Goal: Task Accomplishment & Management: Manage account settings

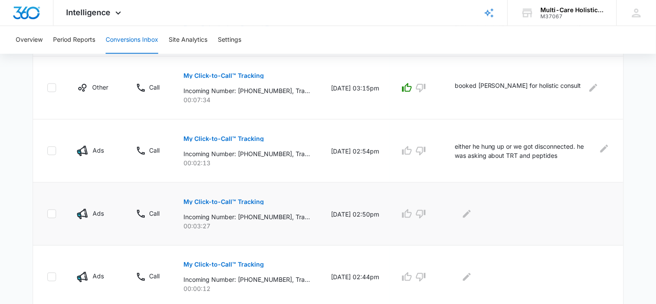
scroll to position [391, 0]
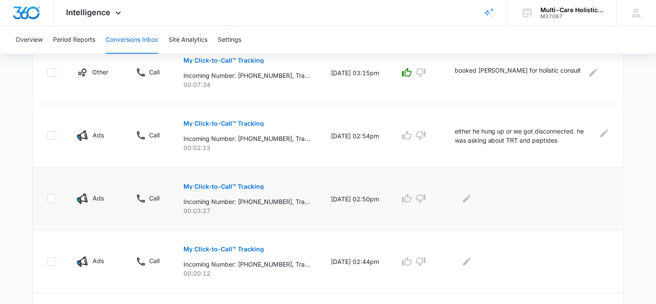
click at [253, 185] on p "My Click-to-Call™ Tracking" at bounding box center [223, 186] width 80 height 6
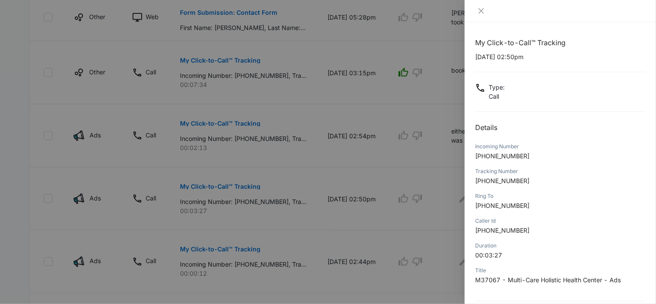
scroll to position [82, 0]
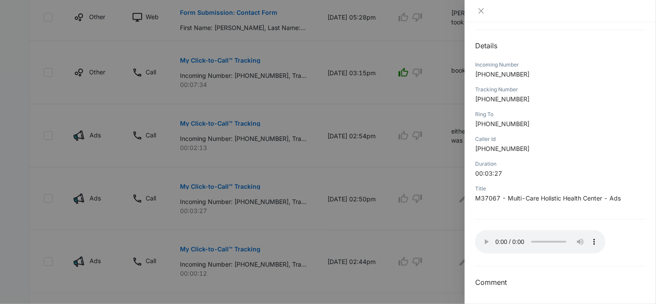
click at [567, 92] on div "Tracking Number" at bounding box center [560, 90] width 170 height 8
click at [478, 9] on icon "close" at bounding box center [481, 10] width 7 height 7
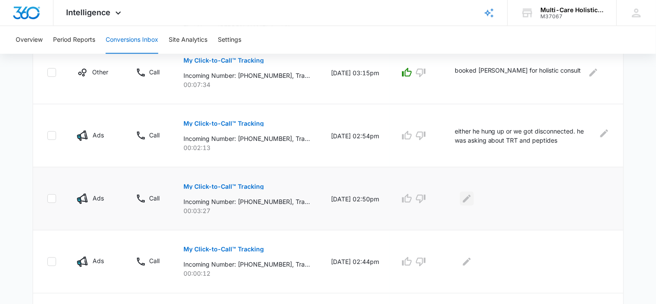
click at [471, 198] on icon "Edit Comments" at bounding box center [467, 199] width 8 height 8
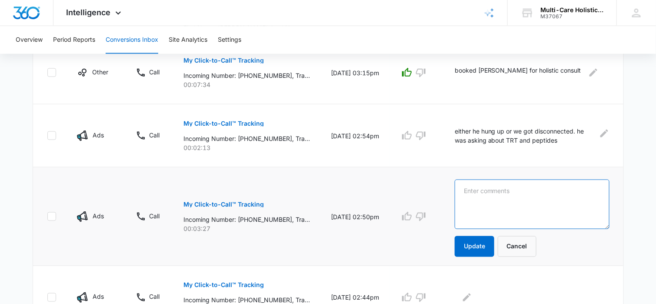
click at [479, 191] on textarea at bounding box center [532, 205] width 155 height 50
type textarea "current pt"
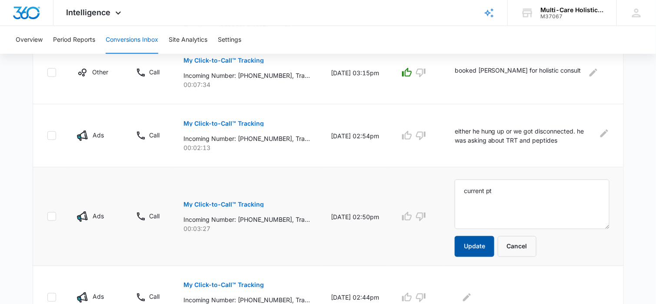
click at [486, 243] on button "Update" at bounding box center [475, 246] width 40 height 21
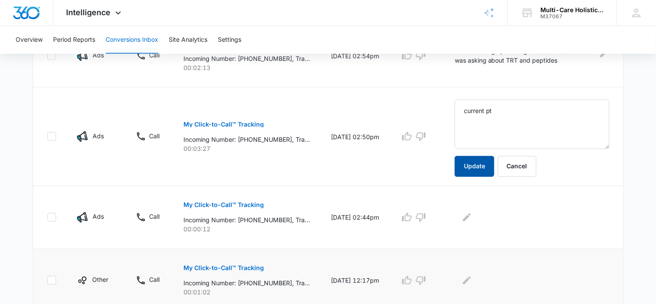
scroll to position [478, 0]
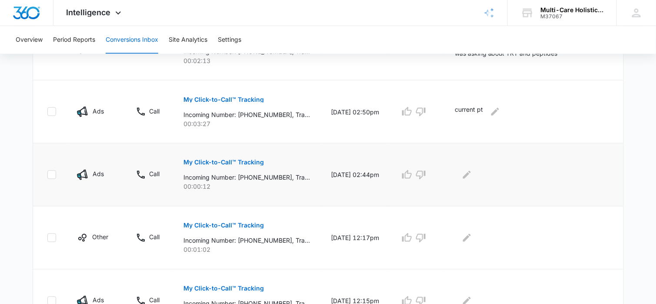
click at [259, 160] on p "My Click-to-Call™ Tracking" at bounding box center [223, 163] width 80 height 6
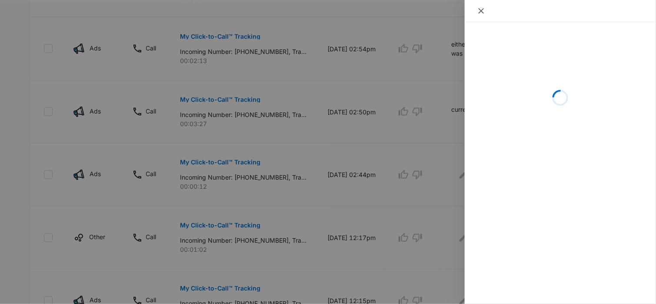
click at [479, 11] on icon "close" at bounding box center [481, 10] width 7 height 7
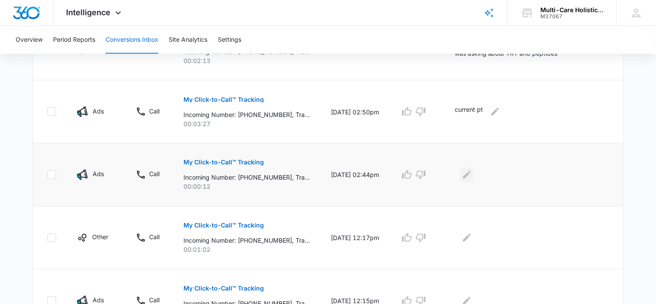
click at [472, 175] on icon "Edit Comments" at bounding box center [467, 175] width 10 height 10
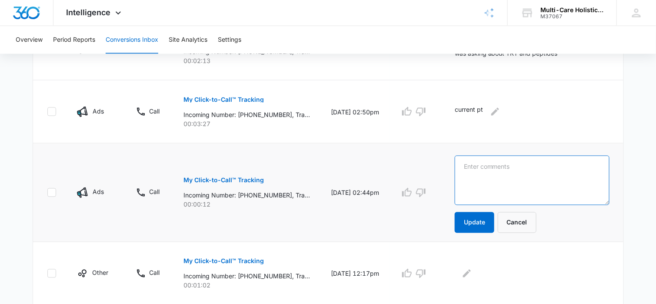
click at [475, 172] on textarea at bounding box center [532, 181] width 155 height 50
click at [472, 165] on textarea "suplicate" at bounding box center [532, 181] width 155 height 50
type textarea "duplicate"
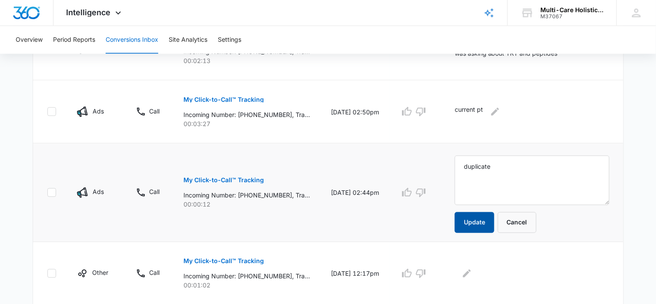
click at [491, 218] on button "Update" at bounding box center [475, 222] width 40 height 21
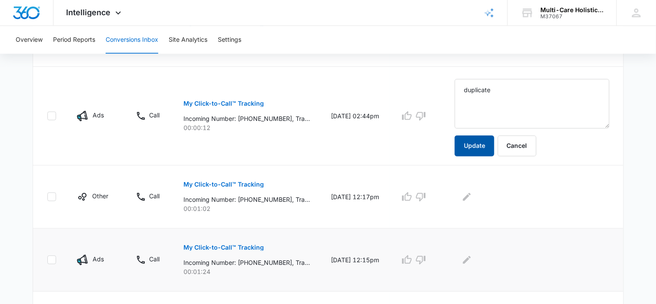
scroll to position [565, 0]
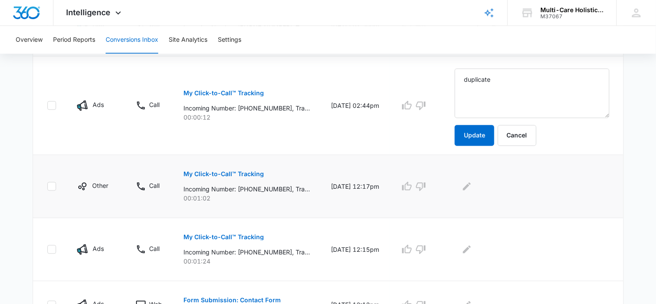
click at [258, 173] on p "My Click-to-Call™ Tracking" at bounding box center [223, 174] width 80 height 6
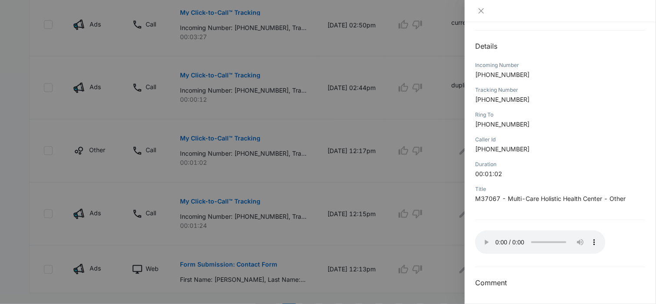
scroll to position [82, 0]
click at [481, 12] on icon "close" at bounding box center [481, 10] width 7 height 7
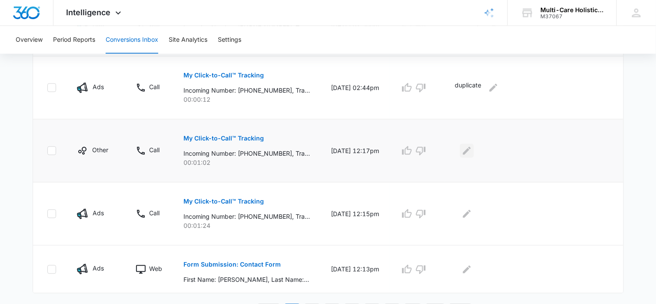
click at [472, 147] on icon "Edit Comments" at bounding box center [467, 151] width 10 height 10
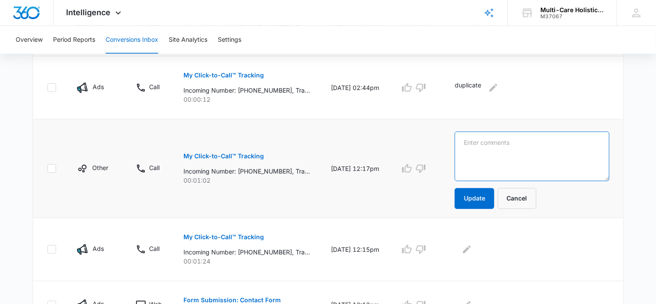
click at [485, 147] on textarea at bounding box center [532, 157] width 155 height 50
type textarea "current pt"
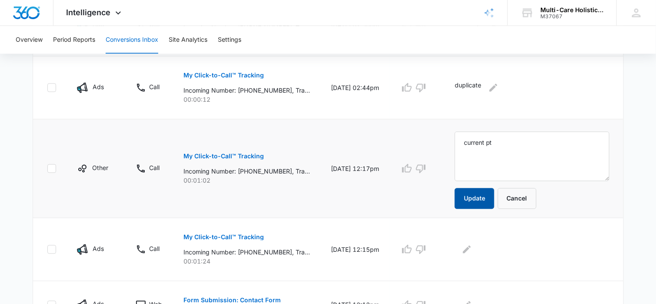
click at [483, 195] on button "Update" at bounding box center [475, 198] width 40 height 21
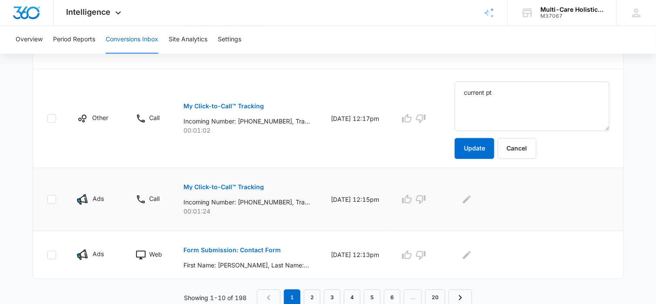
scroll to position [580, 0]
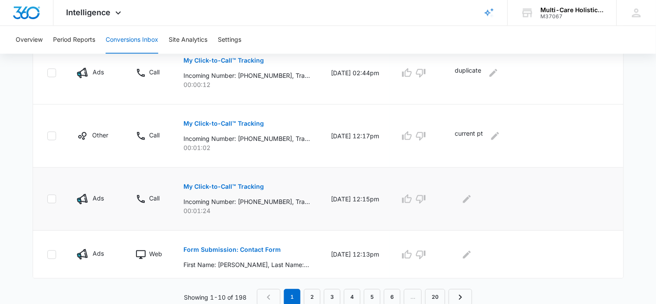
click at [255, 185] on p "My Click-to-Call™ Tracking" at bounding box center [223, 187] width 80 height 6
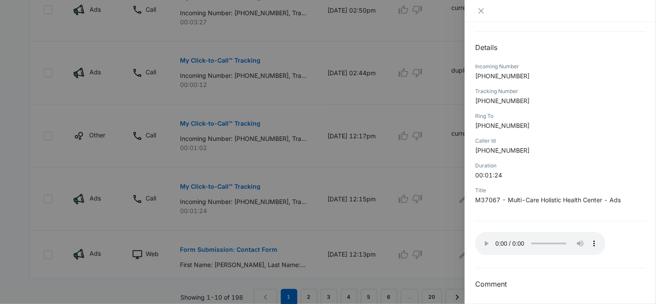
scroll to position [82, 0]
click at [480, 9] on icon "close" at bounding box center [481, 10] width 7 height 7
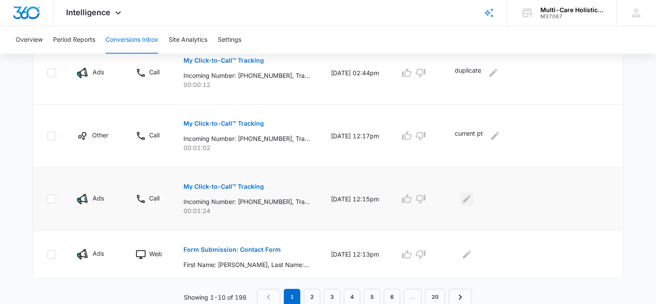
click at [472, 197] on icon "Edit Comments" at bounding box center [467, 199] width 10 height 10
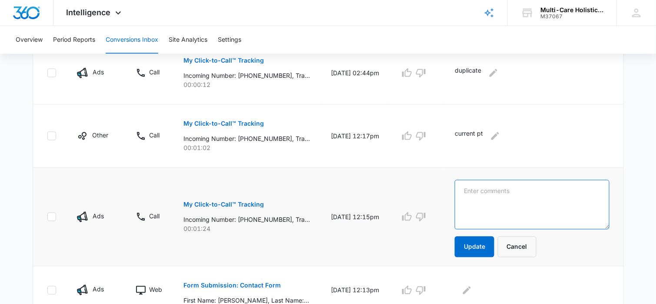
click at [478, 193] on textarea at bounding box center [532, 205] width 155 height 50
type textarea "hang up"
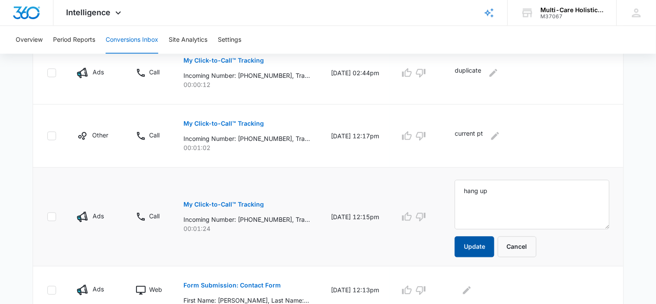
click at [483, 248] on button "Update" at bounding box center [475, 247] width 40 height 21
drag, startPoint x: 246, startPoint y: 217, endPoint x: 288, endPoint y: 215, distance: 42.2
click at [288, 215] on p "Incoming Number: [PHONE_NUMBER], Tracking Number: [PHONE_NUMBER], Ring To: [PHO…" at bounding box center [246, 219] width 127 height 9
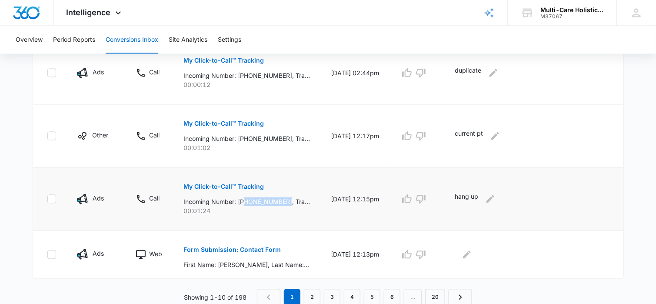
copy p "7702787536,"
click at [472, 252] on icon "Edit Comments" at bounding box center [467, 255] width 10 height 10
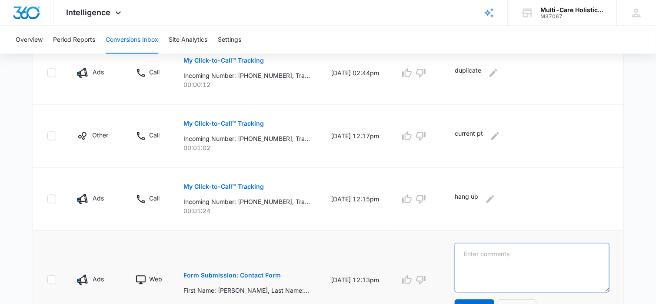
click at [476, 250] on textarea at bounding box center [532, 268] width 155 height 50
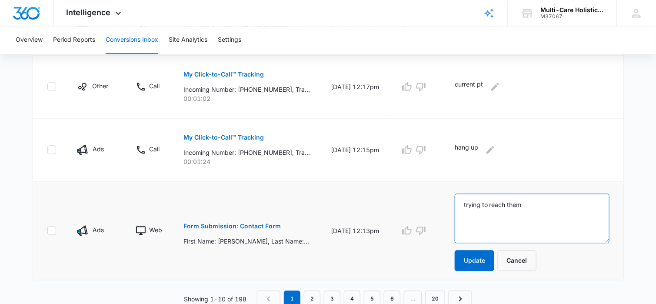
scroll to position [630, 0]
type textarea "trying to reach them"
click at [480, 258] on button "Update" at bounding box center [475, 259] width 40 height 21
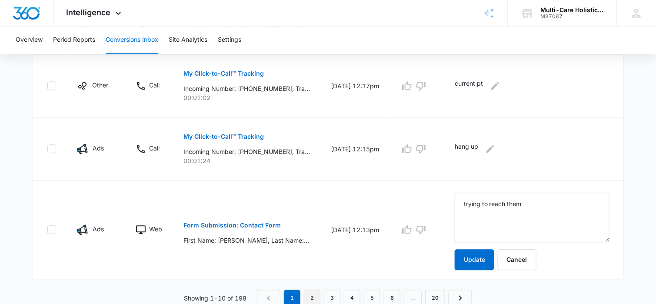
scroll to position [580, 0]
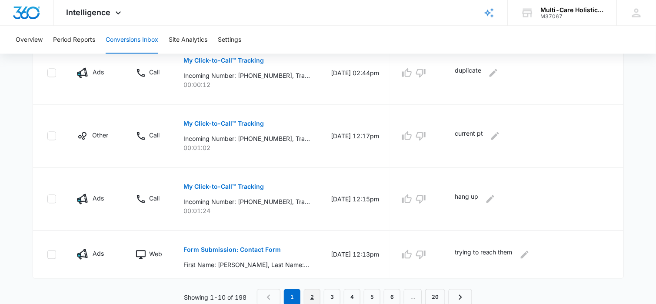
click at [313, 296] on link "2" at bounding box center [312, 297] width 17 height 17
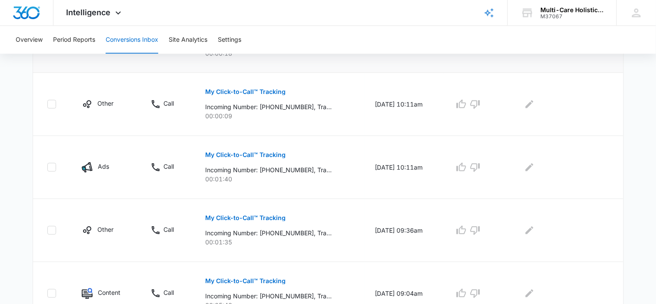
scroll to position [609, 0]
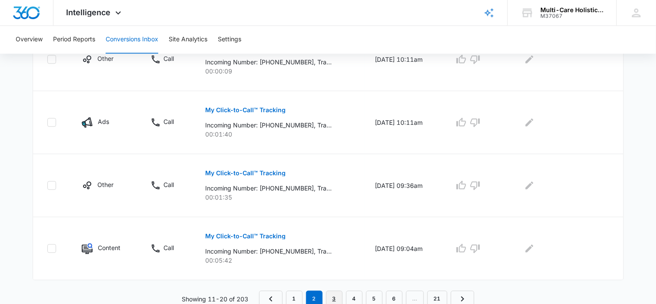
click at [337, 294] on link "3" at bounding box center [334, 299] width 17 height 17
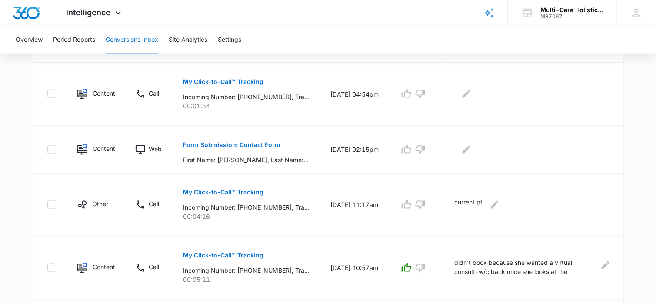
scroll to position [435, 0]
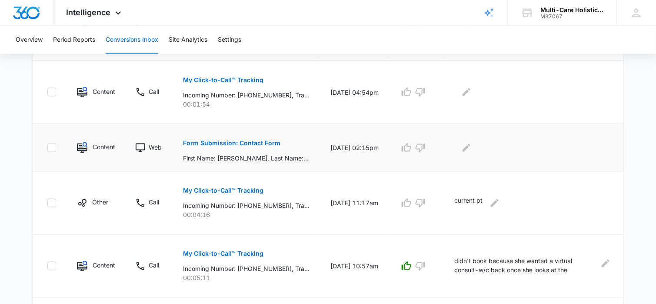
click at [271, 142] on p "Form Submission: Contact Form" at bounding box center [231, 143] width 97 height 6
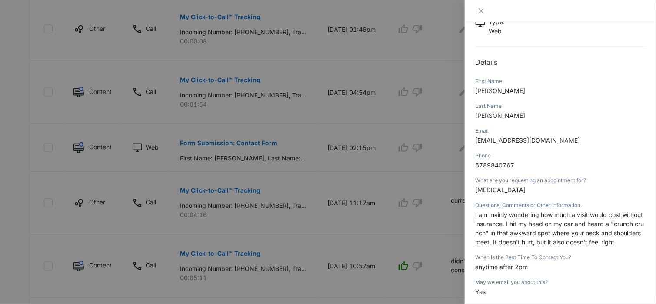
scroll to position [87, 0]
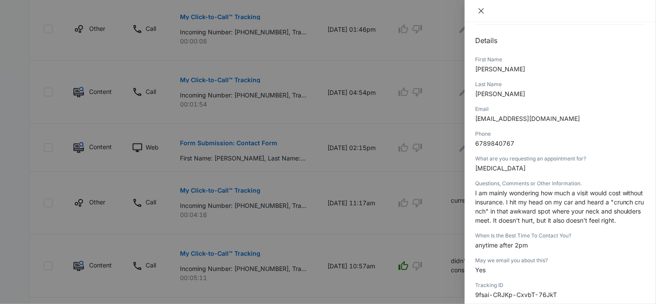
click at [479, 13] on icon "close" at bounding box center [481, 10] width 5 height 5
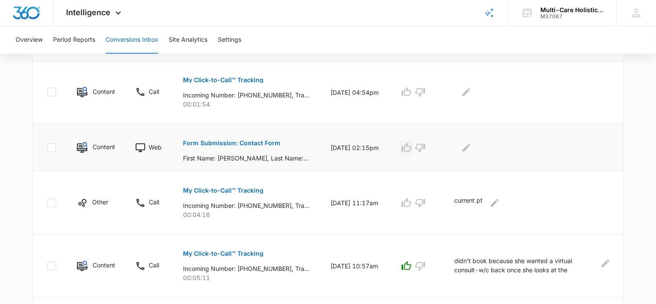
click at [412, 144] on icon "button" at bounding box center [406, 148] width 10 height 10
click at [471, 144] on icon "Edit Comments" at bounding box center [466, 148] width 10 height 10
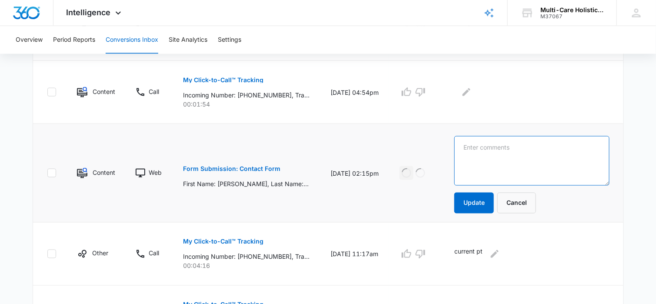
click at [486, 145] on textarea at bounding box center [531, 161] width 155 height 50
click at [497, 146] on textarea "booked msk consult" at bounding box center [531, 161] width 155 height 50
type textarea "booked MSK consult"
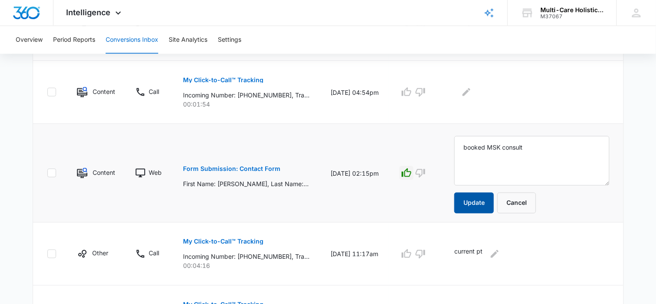
click at [485, 200] on button "Update" at bounding box center [474, 203] width 40 height 21
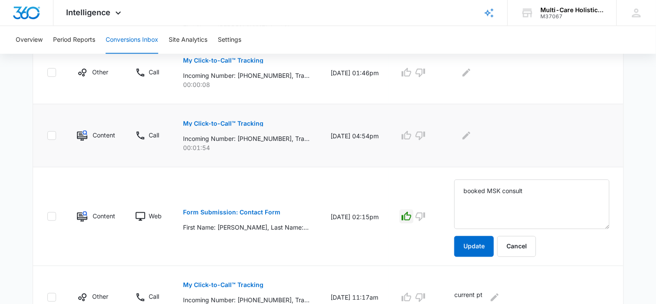
click at [259, 122] on p "My Click-to-Call™ Tracking" at bounding box center [223, 123] width 80 height 6
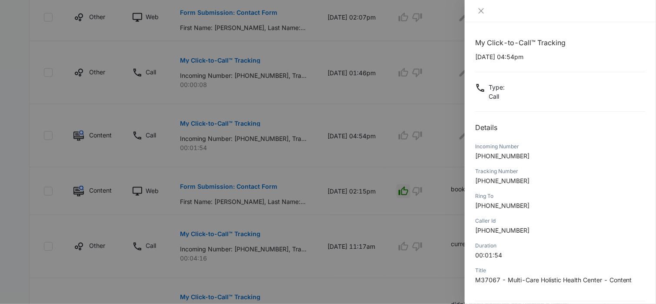
scroll to position [82, 0]
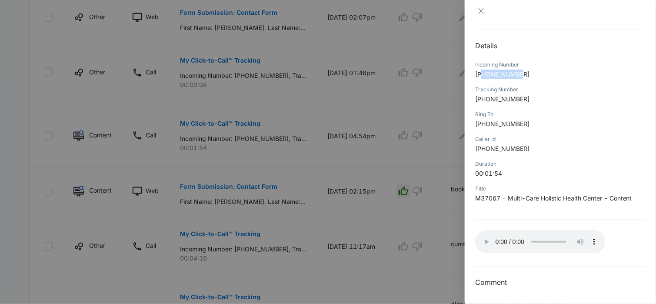
drag, startPoint x: 483, startPoint y: 74, endPoint x: 526, endPoint y: 73, distance: 43.1
click at [526, 73] on p "[PHONE_NUMBER]" at bounding box center [560, 74] width 170 height 9
copy span "6032602527"
click at [480, 10] on icon "close" at bounding box center [481, 10] width 7 height 7
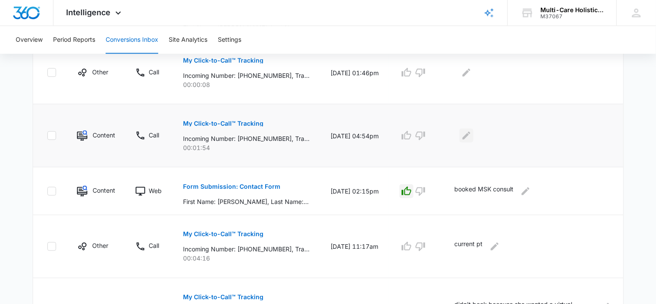
click at [468, 136] on icon "Edit Comments" at bounding box center [467, 136] width 8 height 8
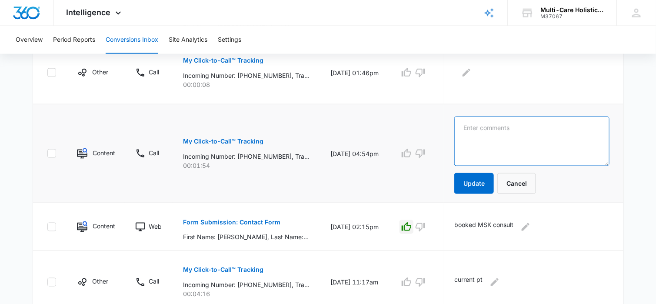
click at [483, 127] on textarea at bounding box center [531, 142] width 155 height 50
type textarea "[PERSON_NAME]'s daughter called"
click at [478, 184] on button "Update" at bounding box center [474, 183] width 40 height 21
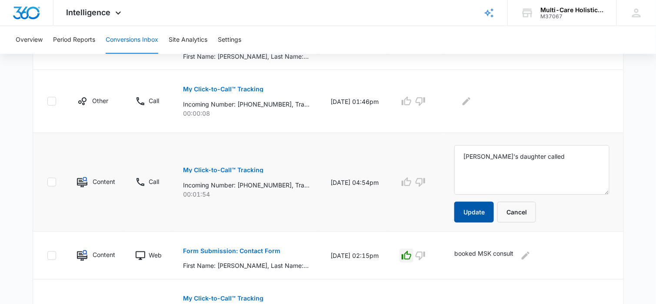
scroll to position [348, 0]
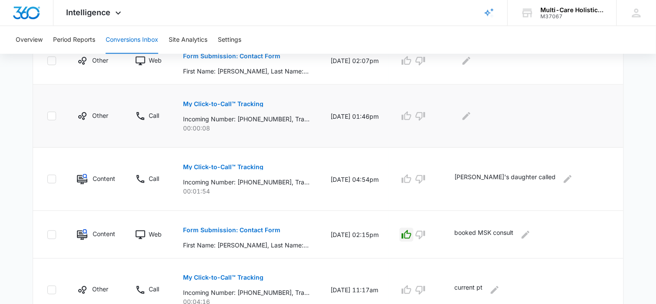
click at [254, 103] on p "My Click-to-Call™ Tracking" at bounding box center [223, 104] width 80 height 6
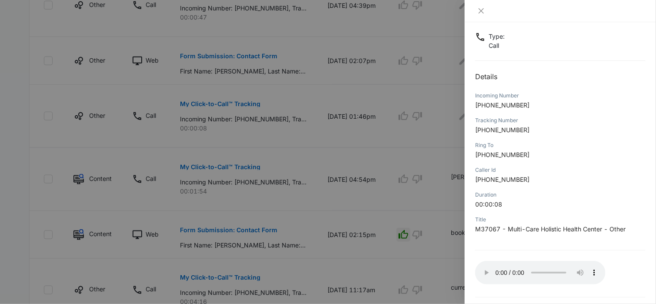
scroll to position [82, 0]
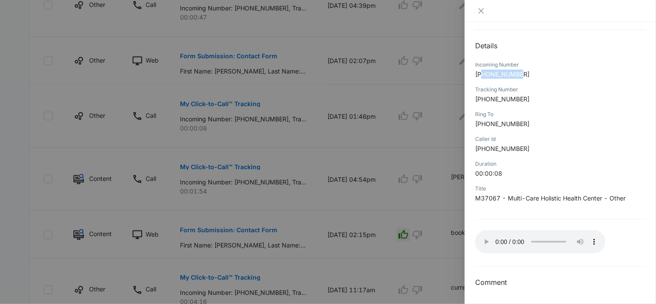
drag, startPoint x: 485, startPoint y: 74, endPoint x: 523, endPoint y: 73, distance: 38.3
click at [523, 73] on p "[PHONE_NUMBER]" at bounding box center [560, 74] width 170 height 9
copy span "4122600760"
click at [479, 12] on icon "close" at bounding box center [481, 10] width 7 height 7
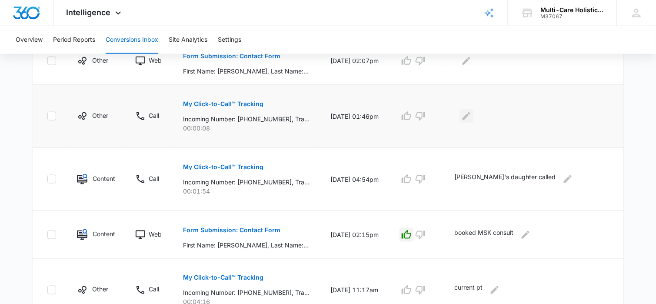
click at [467, 113] on icon "Edit Comments" at bounding box center [466, 116] width 10 height 10
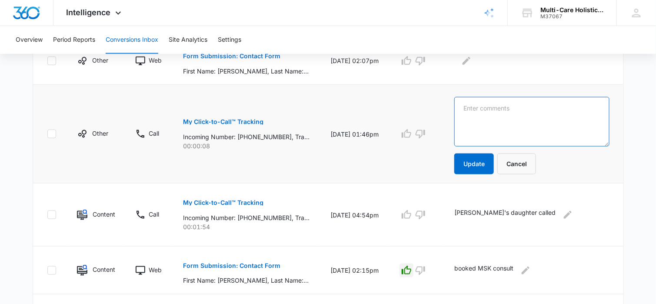
click at [486, 114] on textarea at bounding box center [531, 122] width 155 height 50
type textarea "hang up"
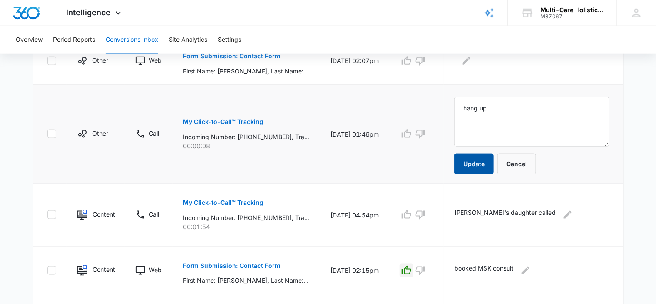
click at [490, 168] on button "Update" at bounding box center [474, 163] width 40 height 21
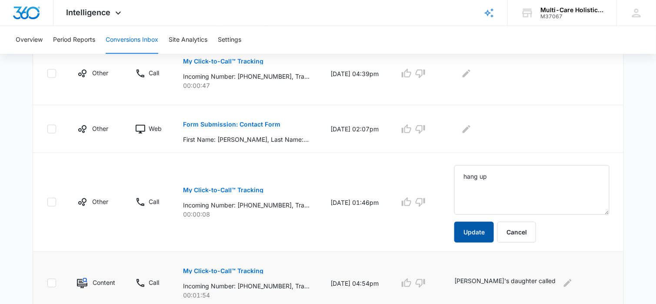
scroll to position [261, 0]
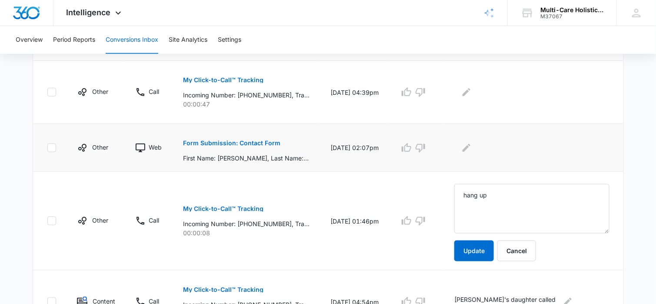
click at [272, 141] on p "Form Submission: Contact Form" at bounding box center [231, 143] width 97 height 6
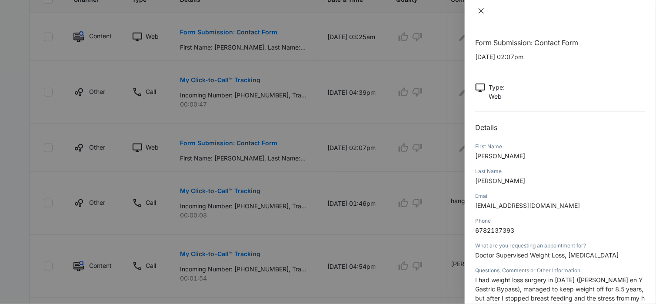
click at [479, 8] on icon "close" at bounding box center [481, 10] width 5 height 5
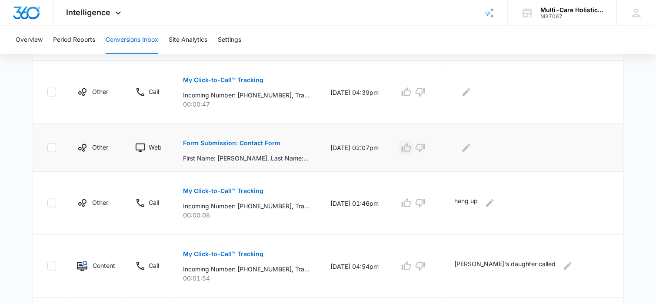
click at [412, 148] on icon "button" at bounding box center [406, 148] width 10 height 10
click at [469, 147] on icon "Edit Comments" at bounding box center [466, 148] width 10 height 10
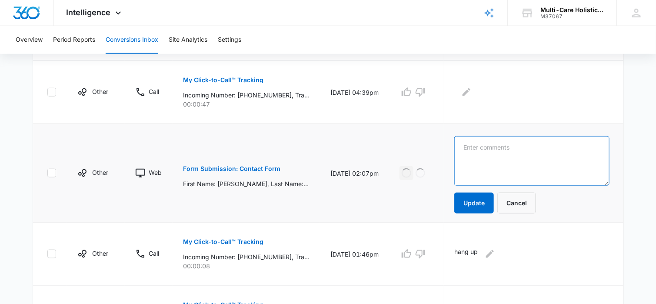
click at [485, 147] on textarea at bounding box center [531, 161] width 155 height 50
click at [485, 147] on textarea "Booke MSK consult" at bounding box center [531, 161] width 155 height 50
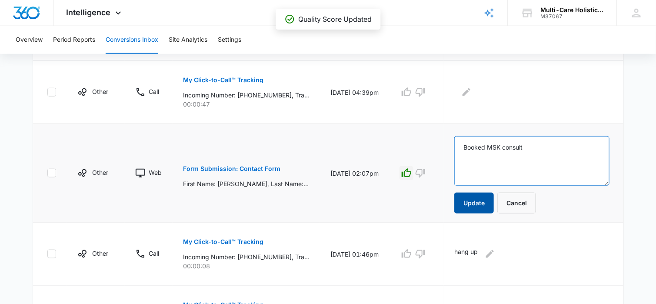
type textarea "Booked MSK consult"
click at [478, 203] on button "Update" at bounding box center [474, 203] width 40 height 21
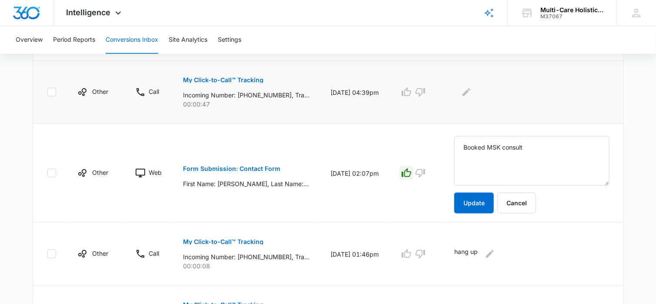
click at [247, 79] on p "My Click-to-Call™ Tracking" at bounding box center [223, 80] width 80 height 6
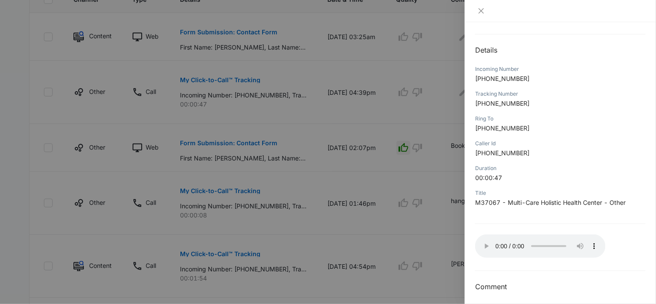
scroll to position [82, 0]
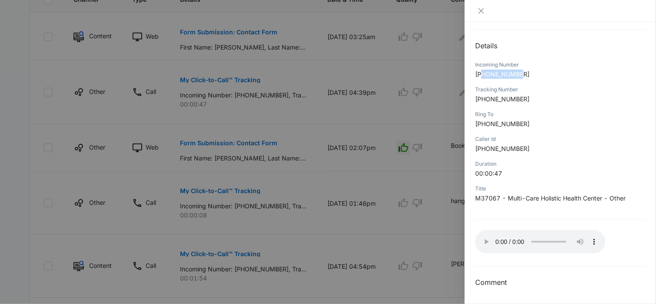
drag, startPoint x: 485, startPoint y: 74, endPoint x: 525, endPoint y: 74, distance: 40.0
click at [525, 74] on p "[PHONE_NUMBER]" at bounding box center [560, 74] width 170 height 9
copy span "4696308083"
click at [481, 11] on icon "close" at bounding box center [481, 10] width 5 height 5
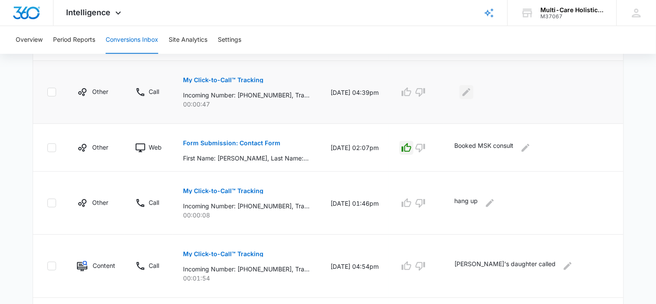
click at [470, 91] on icon "Edit Comments" at bounding box center [467, 92] width 8 height 8
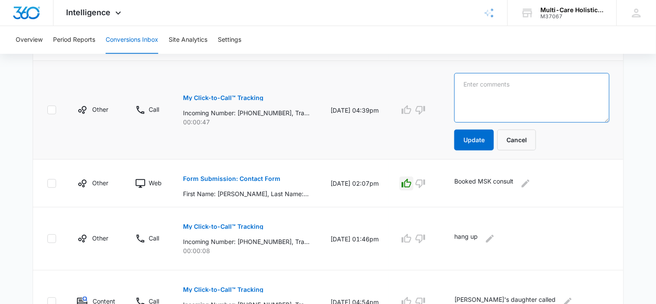
click at [488, 93] on textarea at bounding box center [531, 98] width 155 height 50
type textarea "hang up"
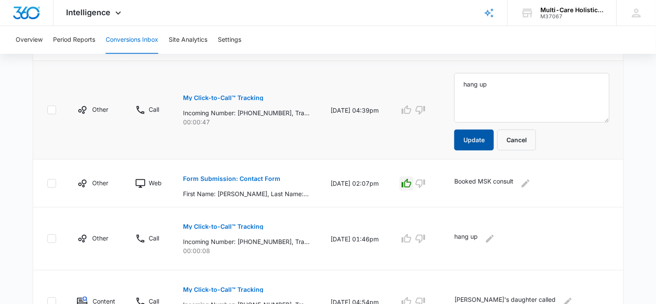
click at [481, 135] on button "Update" at bounding box center [474, 140] width 40 height 21
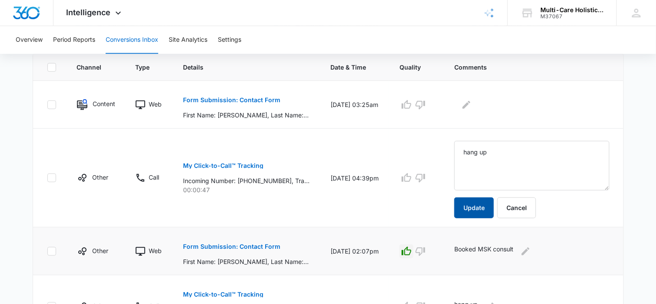
scroll to position [174, 0]
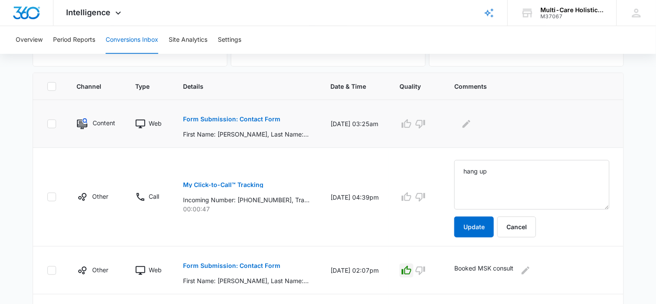
click at [274, 118] on p "Form Submission: Contact Form" at bounding box center [231, 119] width 97 height 6
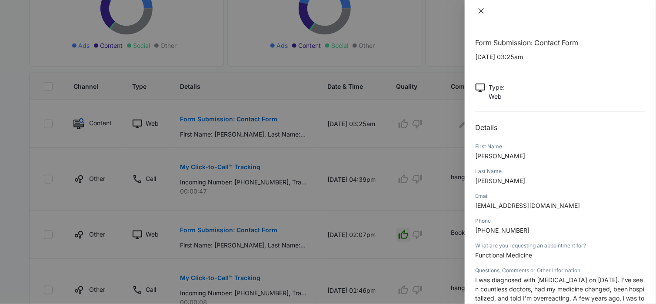
click at [481, 11] on icon "close" at bounding box center [481, 10] width 5 height 5
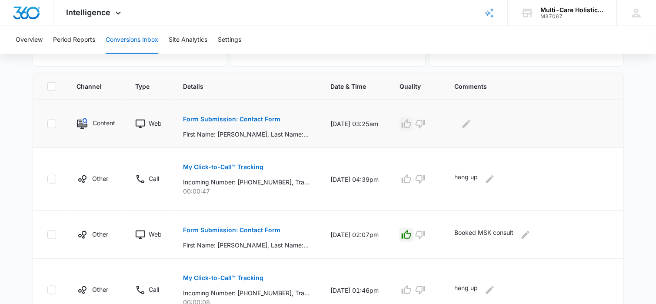
click at [411, 124] on icon "button" at bounding box center [406, 124] width 10 height 10
click at [470, 123] on icon "Edit Comments" at bounding box center [467, 124] width 8 height 8
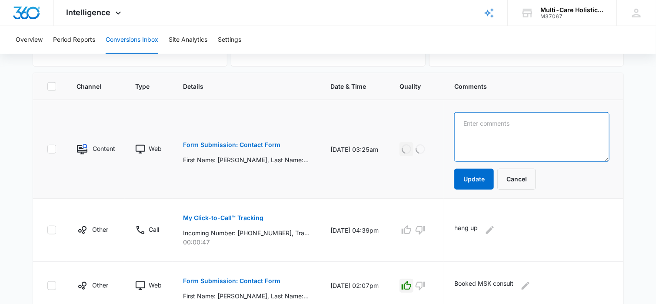
click at [480, 124] on textarea at bounding box center [531, 137] width 155 height 50
type textarea "N"
type textarea "Booked Holistic consult"
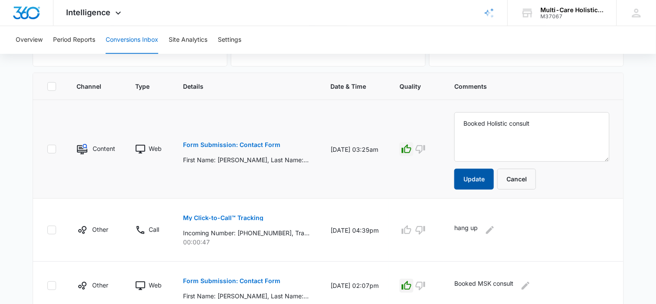
click at [476, 177] on button "Update" at bounding box center [474, 179] width 40 height 21
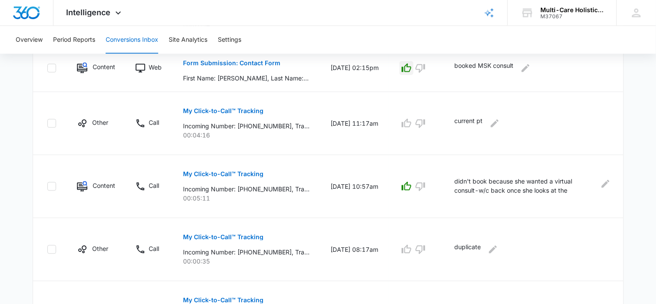
scroll to position [630, 0]
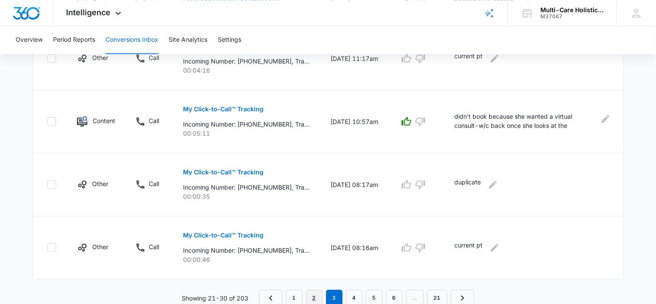
click at [316, 294] on link "2" at bounding box center [314, 298] width 17 height 17
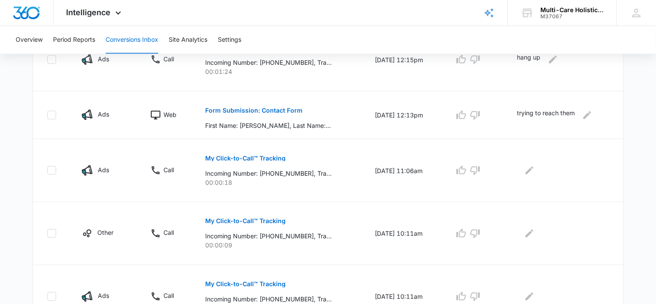
scroll to position [610, 0]
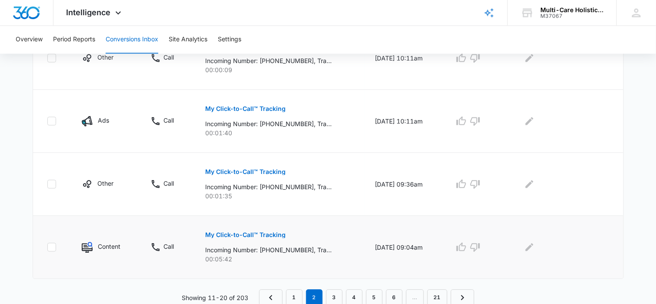
click at [271, 235] on p "My Click-to-Call™ Tracking" at bounding box center [245, 235] width 80 height 6
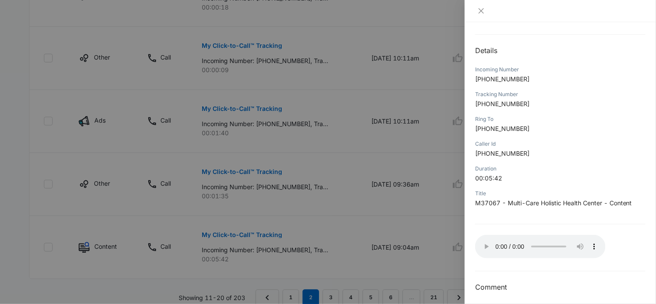
scroll to position [82, 0]
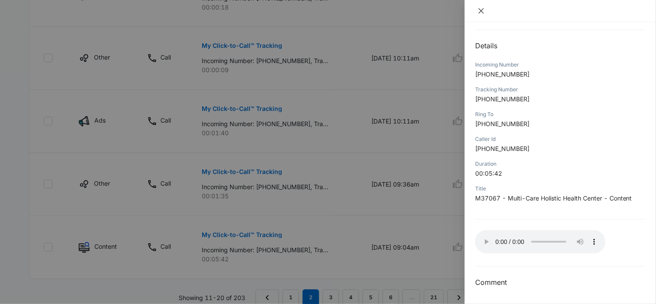
click at [482, 11] on icon "close" at bounding box center [481, 10] width 7 height 7
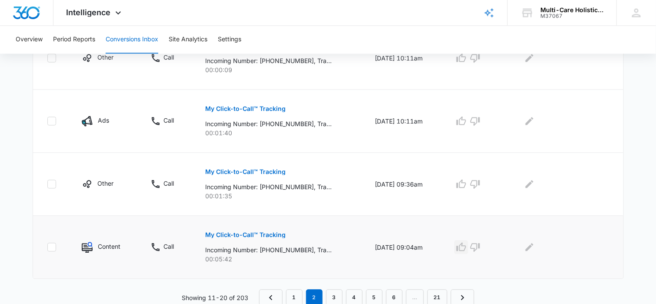
click at [465, 245] on icon "button" at bounding box center [461, 247] width 10 height 9
click at [533, 245] on icon "Edit Comments" at bounding box center [530, 247] width 8 height 8
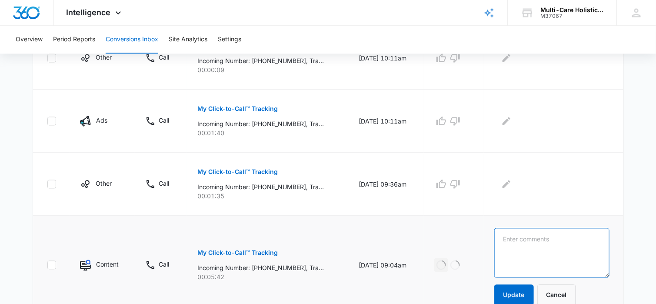
click at [533, 235] on textarea at bounding box center [551, 253] width 115 height 50
type textarea "former pt calling about weight loss program-booked"
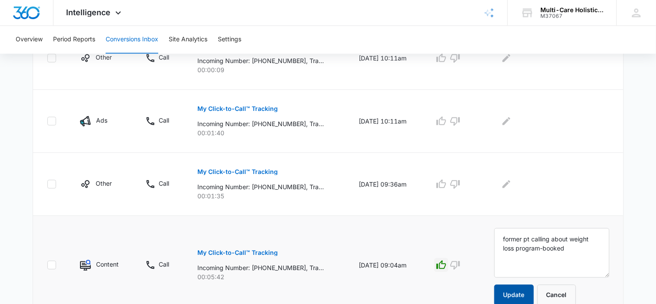
click at [533, 290] on button "Update" at bounding box center [514, 295] width 40 height 21
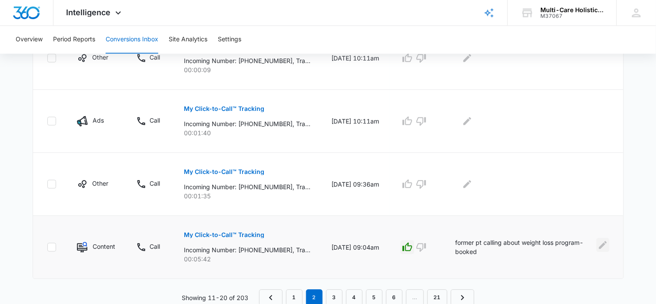
click at [602, 243] on icon "Edit Comments" at bounding box center [603, 245] width 10 height 10
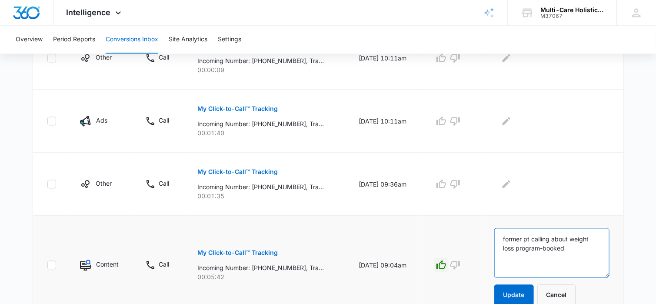
click at [519, 256] on textarea "former pt calling about weight loss program-booked" at bounding box center [551, 253] width 115 height 50
click at [598, 247] on textarea "former pt calling about weight loss program-booked" at bounding box center [551, 253] width 115 height 50
type textarea "former pt calling about weight loss program-booked [PERSON_NAME]"
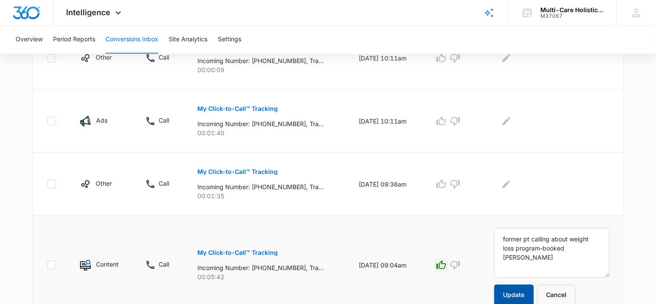
click at [530, 294] on button "Update" at bounding box center [514, 295] width 40 height 21
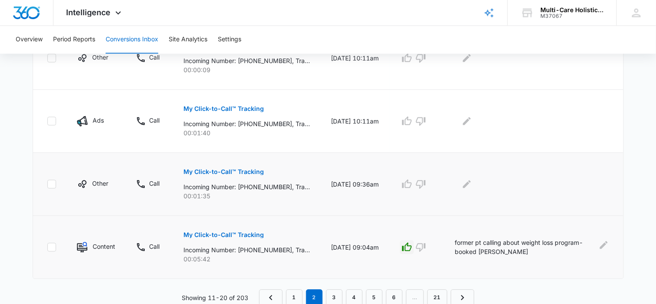
click at [254, 170] on p "My Click-to-Call™ Tracking" at bounding box center [223, 172] width 80 height 6
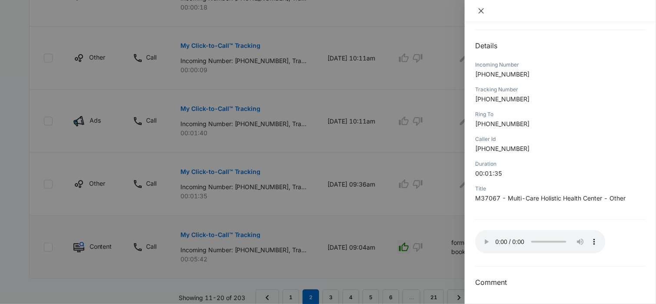
click at [479, 13] on icon "close" at bounding box center [481, 10] width 7 height 7
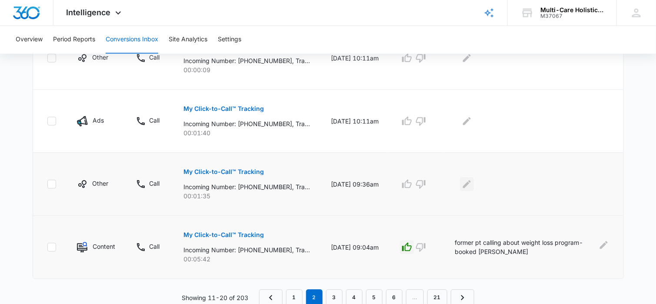
click at [472, 187] on icon "Edit Comments" at bounding box center [467, 184] width 10 height 10
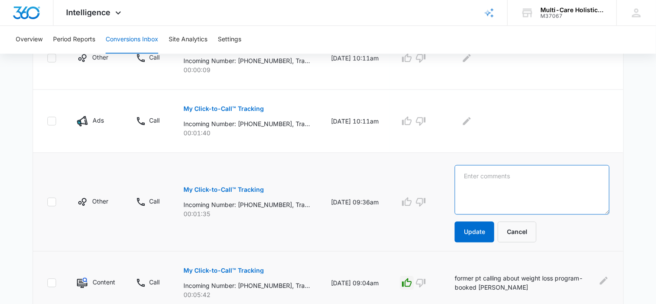
click at [488, 182] on textarea at bounding box center [532, 190] width 154 height 50
type textarea "current pt"
click at [481, 225] on button "Update" at bounding box center [475, 232] width 40 height 21
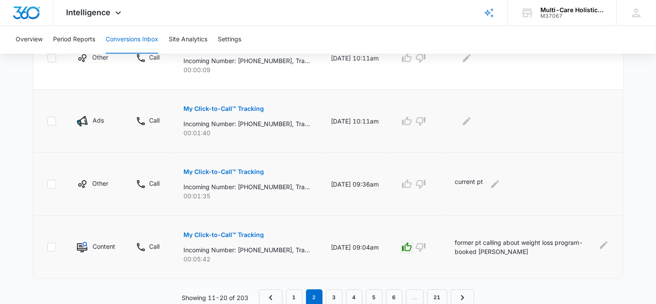
click at [247, 106] on p "My Click-to-Call™ Tracking" at bounding box center [223, 109] width 80 height 6
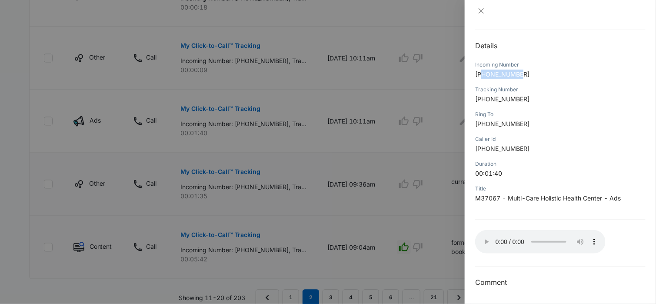
drag, startPoint x: 485, startPoint y: 73, endPoint x: 522, endPoint y: 73, distance: 37.0
click at [522, 73] on span "[PHONE_NUMBER]" at bounding box center [502, 73] width 54 height 7
copy span "4047837048"
click at [481, 7] on icon "close" at bounding box center [481, 10] width 7 height 7
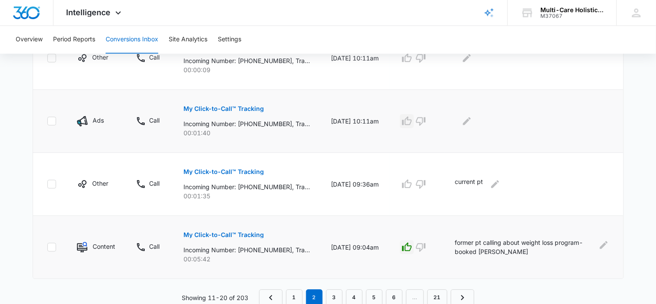
click at [412, 121] on icon "button" at bounding box center [407, 121] width 10 height 9
click at [472, 123] on icon "Edit Comments" at bounding box center [467, 121] width 10 height 10
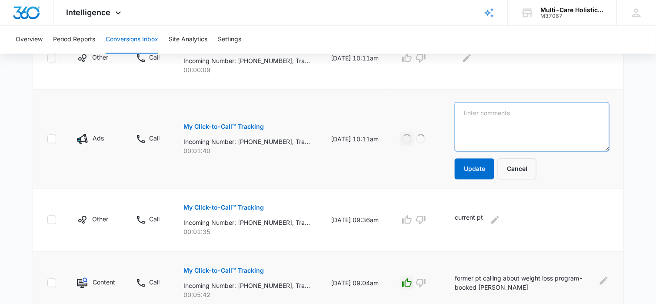
click at [491, 123] on textarea at bounding box center [532, 127] width 154 height 50
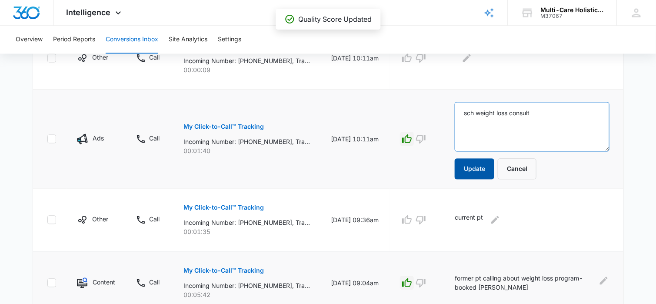
type textarea "sch weight loss consult"
click at [482, 170] on button "Update" at bounding box center [475, 169] width 40 height 21
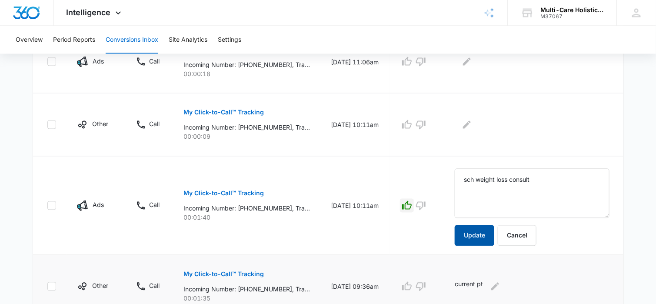
scroll to position [523, 0]
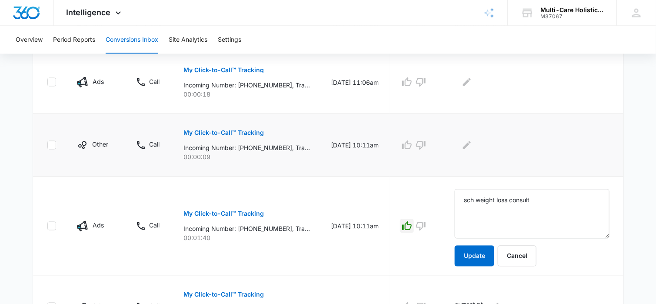
click at [256, 132] on p "My Click-to-Call™ Tracking" at bounding box center [223, 133] width 80 height 6
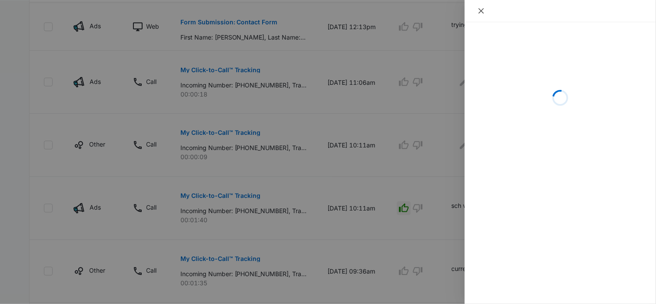
click at [479, 13] on icon "close" at bounding box center [481, 10] width 7 height 7
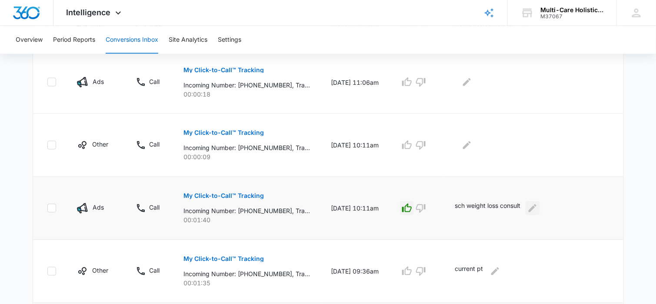
click at [538, 206] on icon "Edit Comments" at bounding box center [532, 208] width 10 height 10
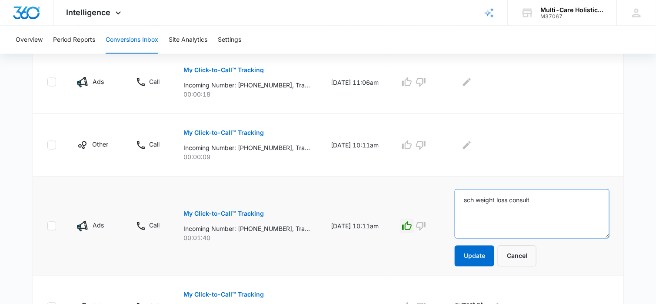
click at [540, 200] on textarea "sch weight loss consult" at bounding box center [532, 214] width 154 height 50
type textarea "sch weight loss consult-[PERSON_NAME]"
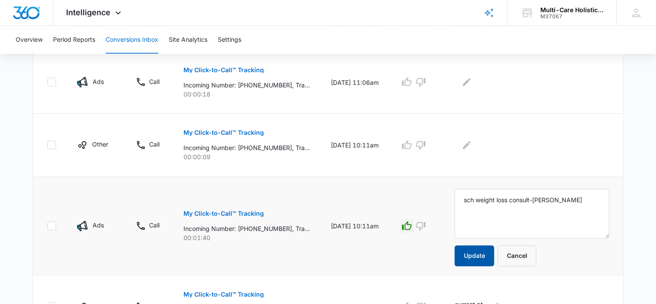
click at [486, 248] on button "Update" at bounding box center [475, 256] width 40 height 21
click at [482, 253] on button "Update" at bounding box center [475, 256] width 40 height 21
click at [257, 131] on p "My Click-to-Call™ Tracking" at bounding box center [223, 133] width 80 height 6
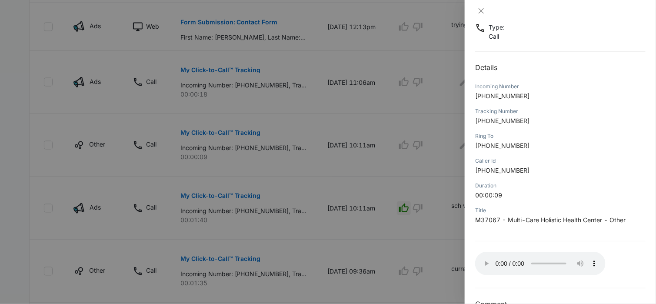
scroll to position [82, 0]
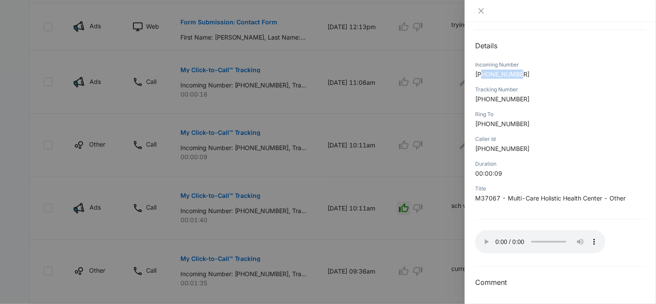
drag, startPoint x: 484, startPoint y: 74, endPoint x: 524, endPoint y: 74, distance: 39.6
click at [524, 74] on p "[PHONE_NUMBER]" at bounding box center [560, 74] width 170 height 9
copy span "4696308083"
click at [480, 11] on icon "close" at bounding box center [481, 10] width 7 height 7
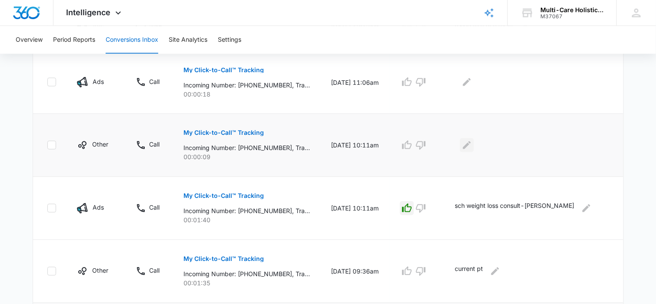
click at [472, 142] on icon "Edit Comments" at bounding box center [467, 145] width 10 height 10
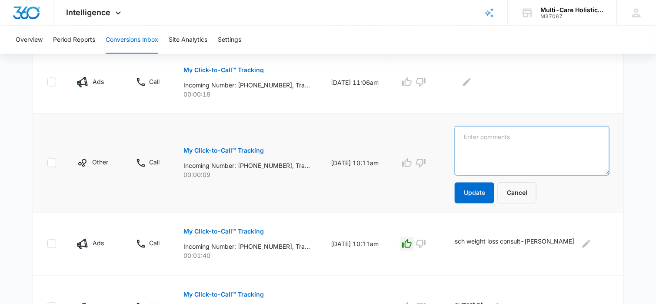
click at [487, 140] on textarea at bounding box center [532, 151] width 154 height 50
type textarea "hang up"
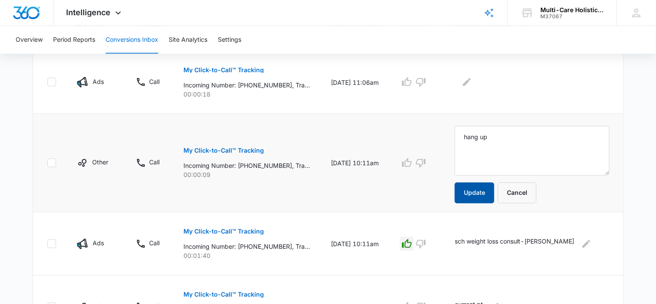
click at [488, 190] on button "Update" at bounding box center [475, 193] width 40 height 21
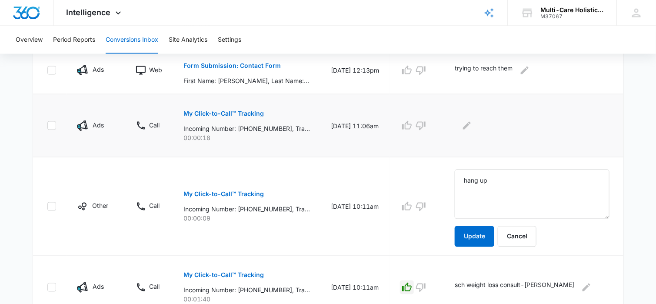
click at [253, 110] on p "My Click-to-Call™ Tracking" at bounding box center [223, 113] width 80 height 6
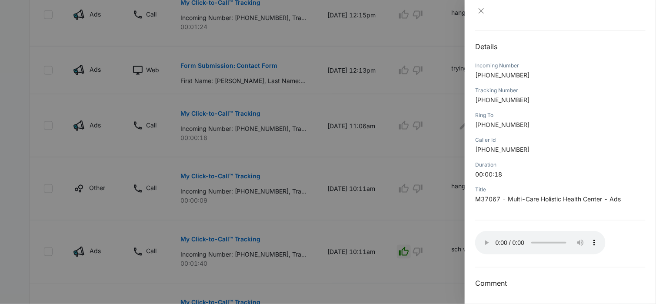
scroll to position [82, 0]
drag, startPoint x: 485, startPoint y: 73, endPoint x: 529, endPoint y: 72, distance: 44.4
click at [529, 72] on p "[PHONE_NUMBER]" at bounding box center [560, 74] width 170 height 9
copy span "4046251573"
click at [481, 10] on icon "close" at bounding box center [481, 10] width 5 height 5
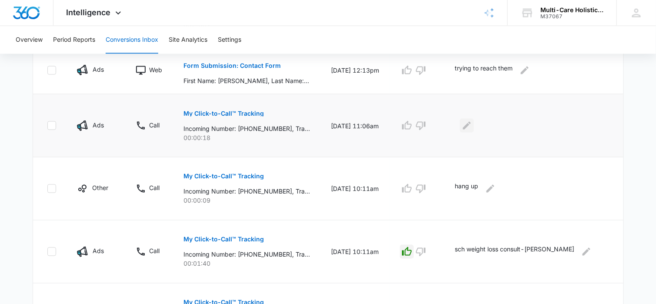
click at [472, 126] on icon "Edit Comments" at bounding box center [467, 125] width 10 height 10
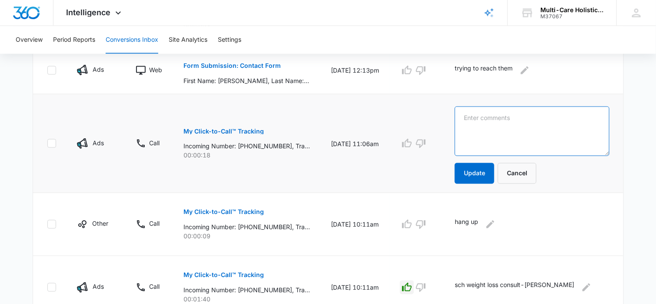
click at [479, 128] on textarea at bounding box center [532, 132] width 154 height 50
type textarea "current pt"
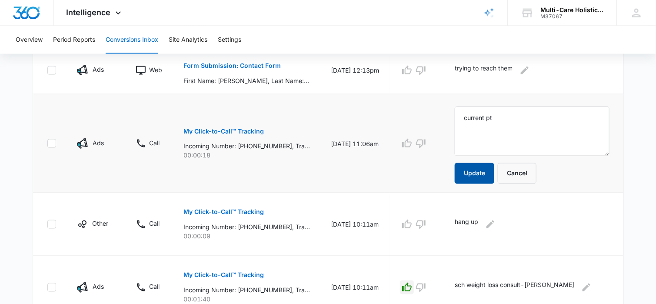
click at [482, 167] on button "Update" at bounding box center [475, 173] width 40 height 21
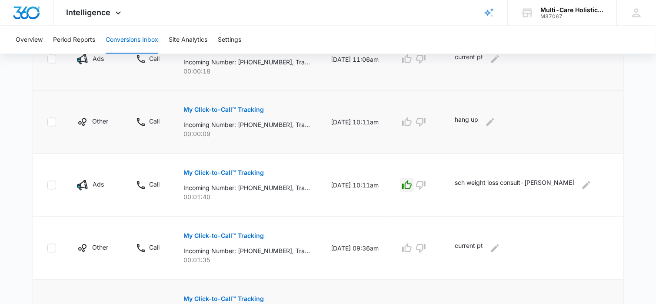
scroll to position [610, 0]
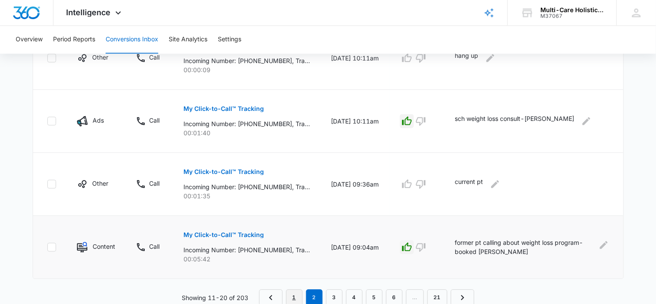
click at [295, 290] on link "1" at bounding box center [294, 298] width 17 height 17
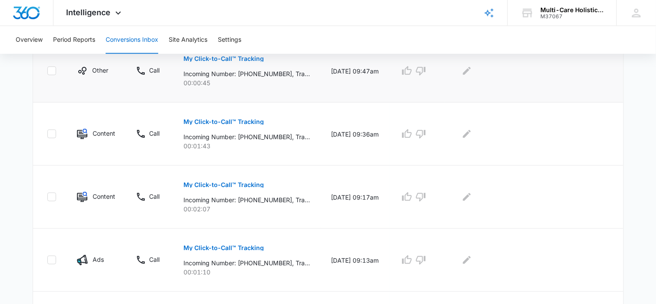
scroll to position [391, 0]
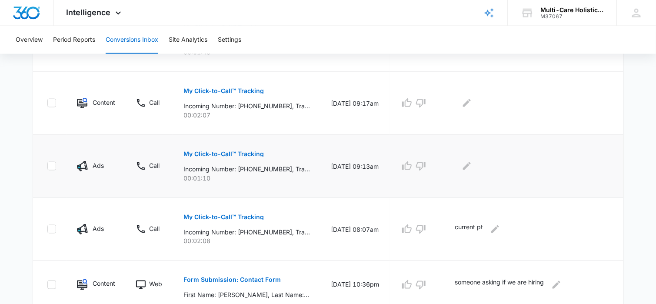
click at [256, 154] on p "My Click-to-Call™ Tracking" at bounding box center [223, 154] width 80 height 6
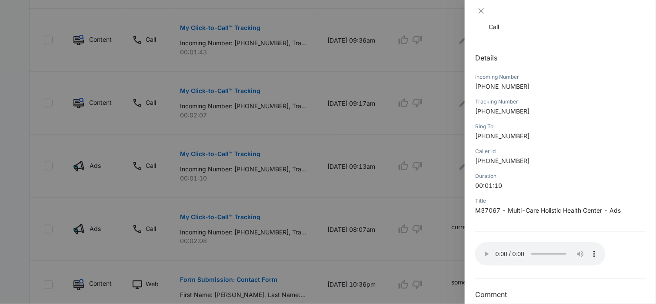
scroll to position [82, 0]
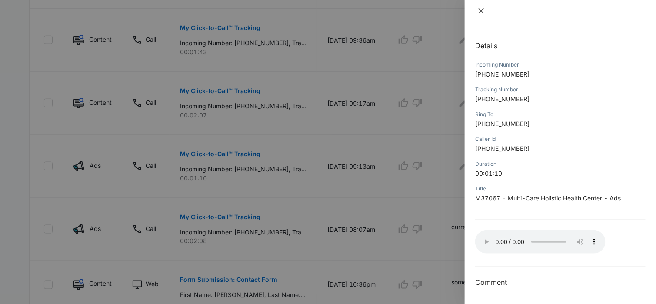
click at [483, 11] on icon "close" at bounding box center [481, 10] width 7 height 7
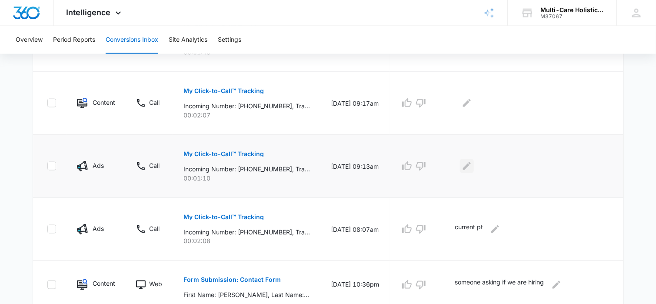
click at [471, 164] on icon "Edit Comments" at bounding box center [467, 166] width 10 height 10
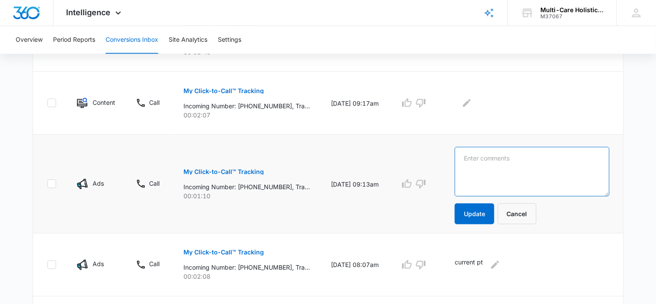
click at [489, 163] on textarea at bounding box center [532, 172] width 155 height 50
type textarea "current pt"
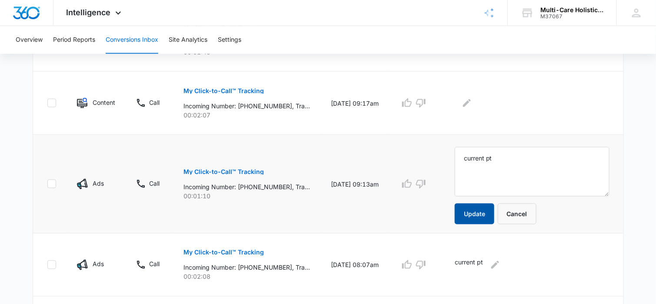
click at [480, 208] on button "Update" at bounding box center [475, 213] width 40 height 21
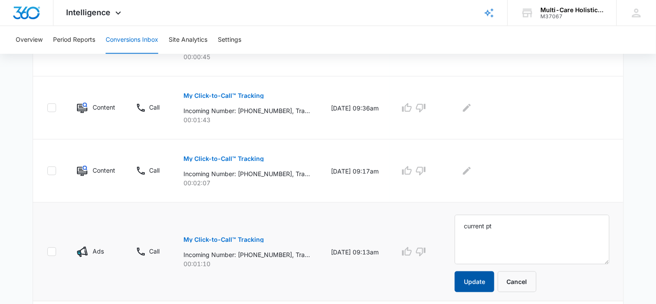
scroll to position [304, 0]
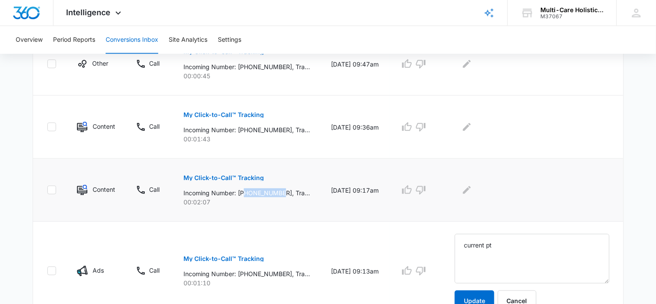
drag, startPoint x: 247, startPoint y: 192, endPoint x: 284, endPoint y: 190, distance: 37.4
click at [284, 190] on p "Incoming Number: [PHONE_NUMBER], Tracking Number: [PHONE_NUMBER], Ring To: [PHO…" at bounding box center [246, 192] width 127 height 9
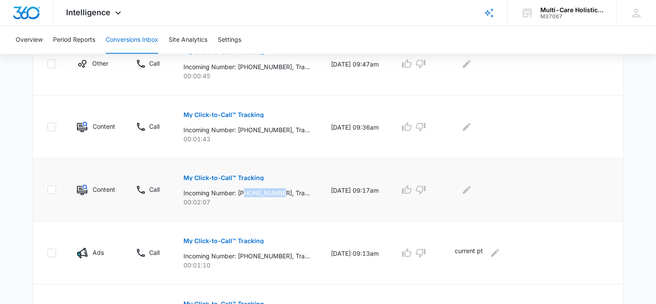
copy p "4045439143"
click at [471, 187] on icon "Edit Comments" at bounding box center [467, 190] width 10 height 10
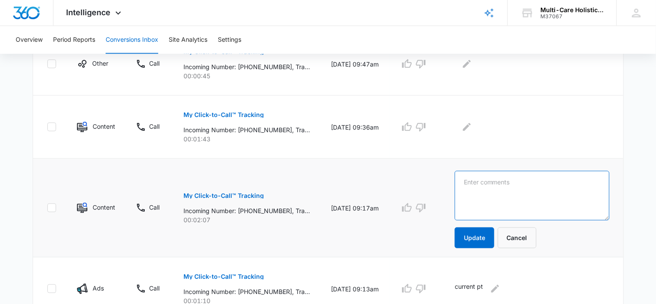
click at [482, 185] on textarea at bounding box center [532, 196] width 155 height 50
type textarea "current pt"
click at [486, 233] on button "Update" at bounding box center [475, 237] width 40 height 21
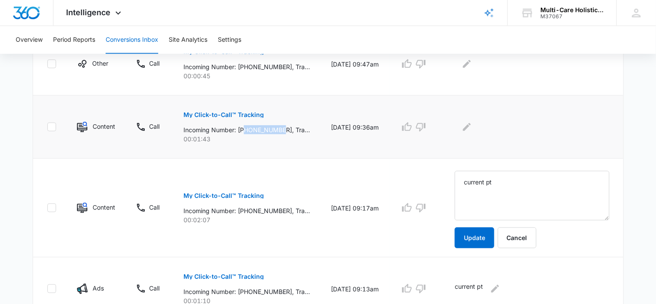
drag, startPoint x: 246, startPoint y: 129, endPoint x: 283, endPoint y: 129, distance: 37.0
click at [283, 129] on p "Incoming Number: [PHONE_NUMBER], Tracking Number: [PHONE_NUMBER], Ring To: [PHO…" at bounding box center [246, 129] width 127 height 9
copy p "7703137210"
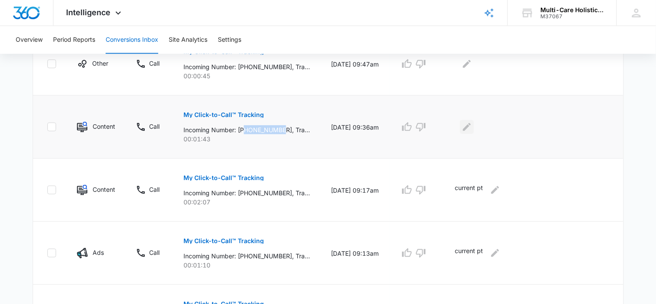
click at [472, 128] on icon "Edit Comments" at bounding box center [467, 127] width 10 height 10
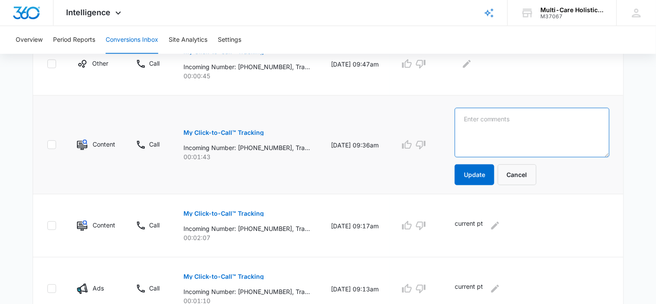
click at [480, 128] on textarea at bounding box center [532, 133] width 155 height 50
type textarea "current pt"
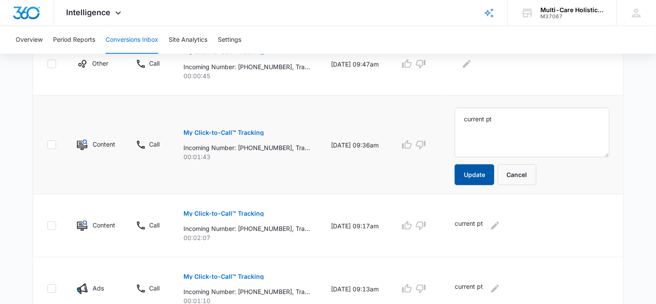
click at [485, 171] on button "Update" at bounding box center [475, 174] width 40 height 21
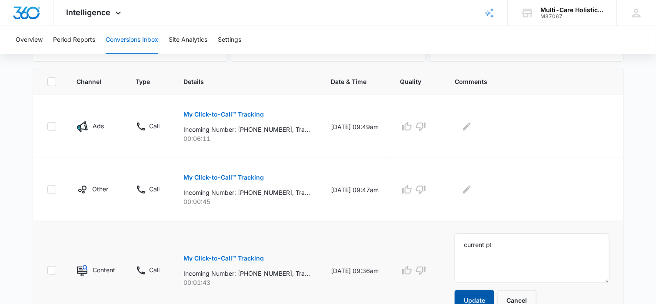
scroll to position [174, 0]
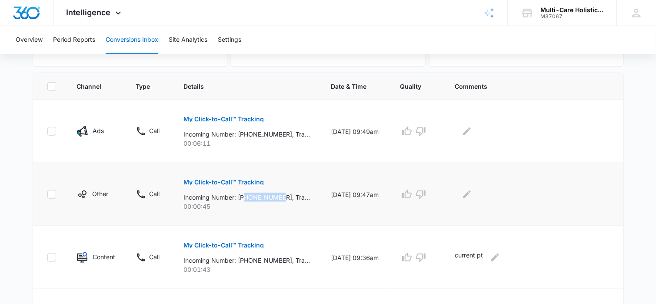
drag, startPoint x: 246, startPoint y: 197, endPoint x: 283, endPoint y: 195, distance: 37.4
click at [283, 195] on p "Incoming Number: [PHONE_NUMBER], Tracking Number: [PHONE_NUMBER], Ring To: [PHO…" at bounding box center [246, 197] width 127 height 9
copy p "7068304659"
click at [472, 193] on icon "Edit Comments" at bounding box center [467, 194] width 10 height 10
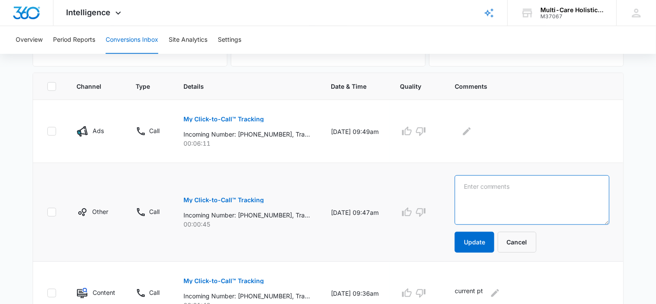
click at [476, 187] on textarea at bounding box center [532, 200] width 155 height 50
type textarea "current pt"
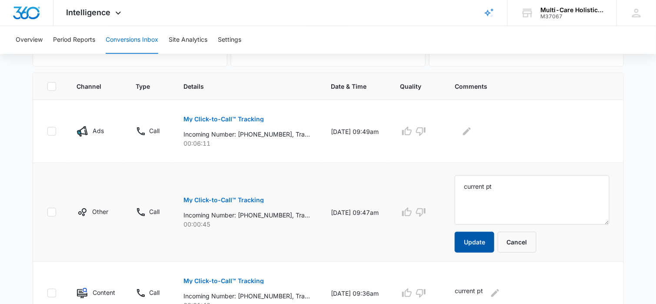
click at [480, 240] on button "Update" at bounding box center [475, 242] width 40 height 21
drag, startPoint x: 247, startPoint y: 131, endPoint x: 284, endPoint y: 132, distance: 36.5
click at [284, 132] on p "Incoming Number: [PHONE_NUMBER], Tracking Number: [PHONE_NUMBER], Ring To: [PHO…" at bounding box center [246, 134] width 127 height 9
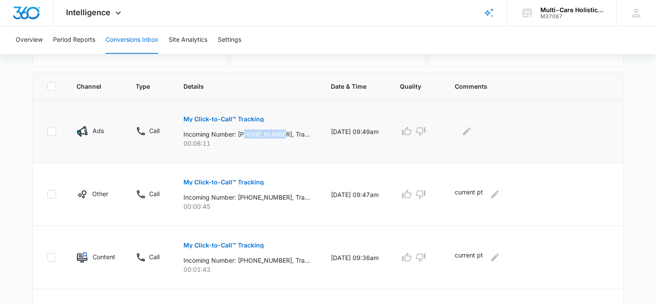
click at [250, 117] on p "My Click-to-Call™ Tracking" at bounding box center [223, 119] width 80 height 6
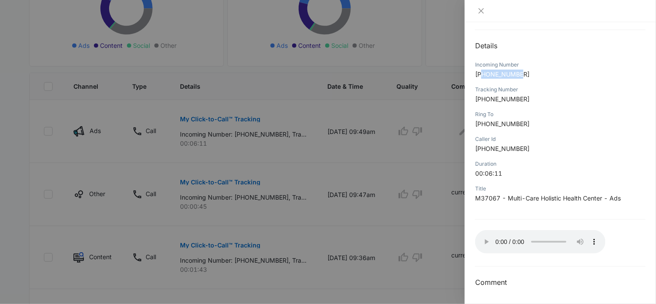
drag, startPoint x: 484, startPoint y: 74, endPoint x: 523, endPoint y: 74, distance: 39.1
click at [523, 74] on p "[PHONE_NUMBER]" at bounding box center [560, 74] width 170 height 9
click at [483, 9] on icon "close" at bounding box center [481, 10] width 5 height 5
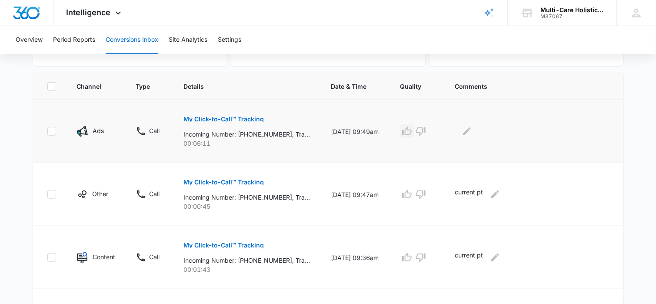
click at [412, 132] on icon "button" at bounding box center [407, 131] width 10 height 10
click at [470, 131] on icon "Edit Comments" at bounding box center [467, 131] width 10 height 10
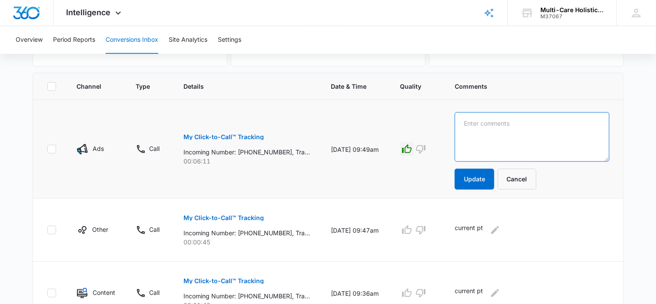
click at [478, 123] on textarea at bounding box center [532, 137] width 155 height 50
type textarea "Booked for weight loss consult-[PERSON_NAME]"
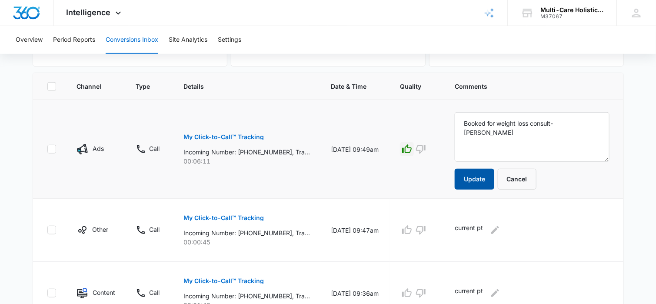
click at [481, 183] on button "Update" at bounding box center [475, 179] width 40 height 21
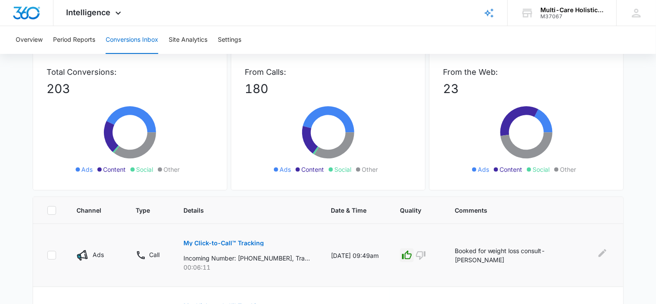
scroll to position [0, 0]
